Goal: Use online tool/utility

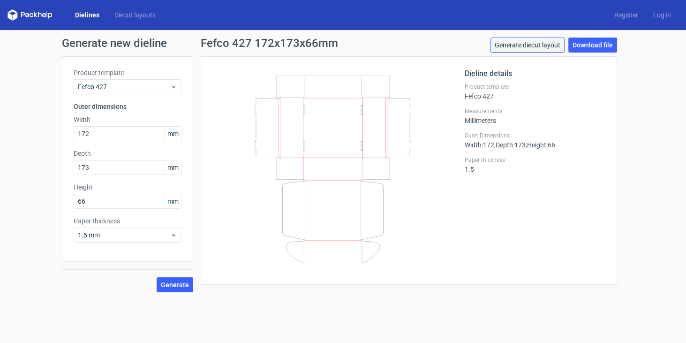
click at [528, 45] on link "Generate diecut layout" at bounding box center [527, 45] width 74 height 15
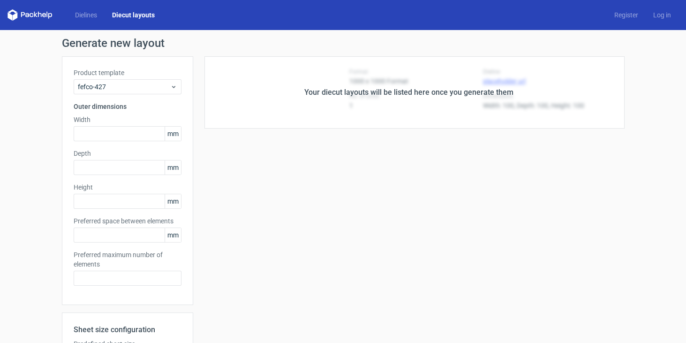
type input "172"
type input "173"
type input "66"
type input "5"
type input "48"
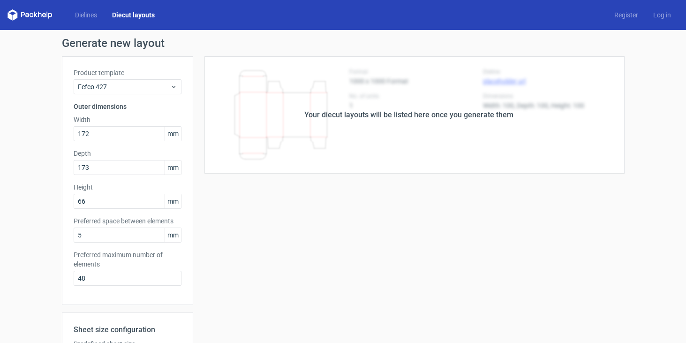
click at [503, 141] on div "Your diecut layouts will be listed here once you generate them" at bounding box center [408, 114] width 431 height 117
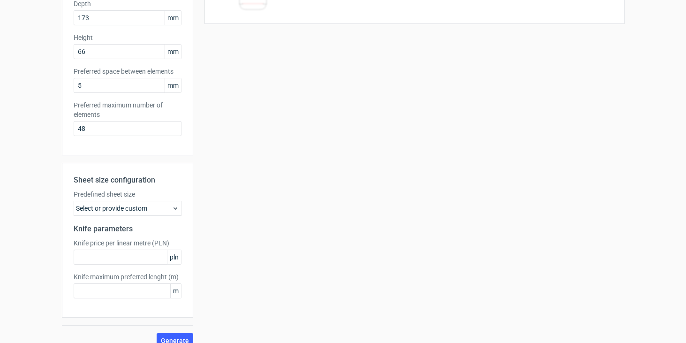
scroll to position [161, 0]
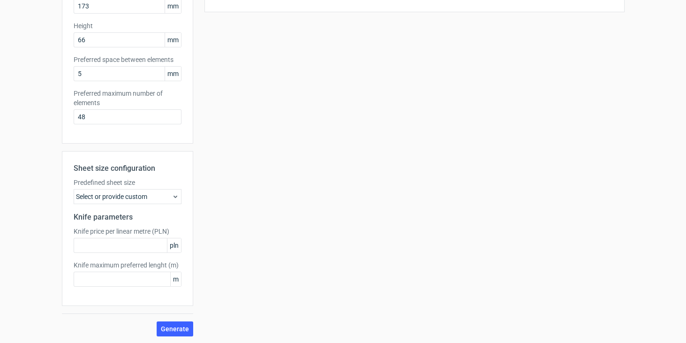
click at [143, 200] on div "Select or provide custom" at bounding box center [128, 196] width 108 height 15
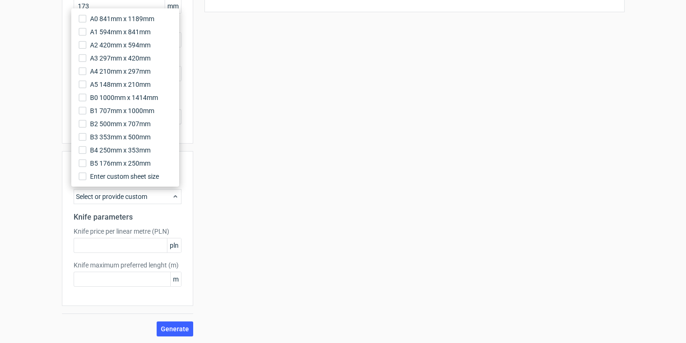
click at [273, 172] on div "Your diecut layouts will be listed here once you generate them Height Depth Wid…" at bounding box center [408, 115] width 431 height 441
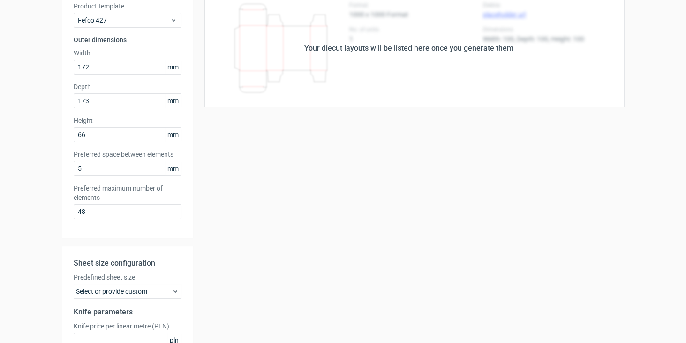
scroll to position [0, 0]
